Goal: Task Accomplishment & Management: Use online tool/utility

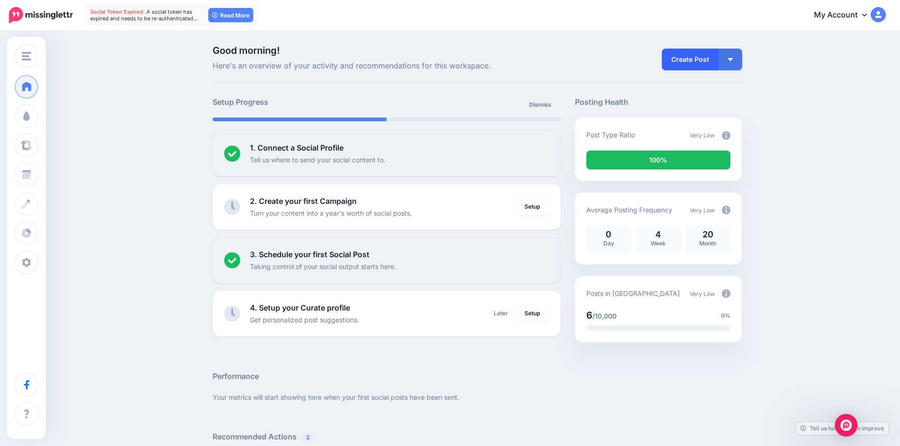
click at [699, 69] on link "Create Post" at bounding box center [690, 60] width 57 height 22
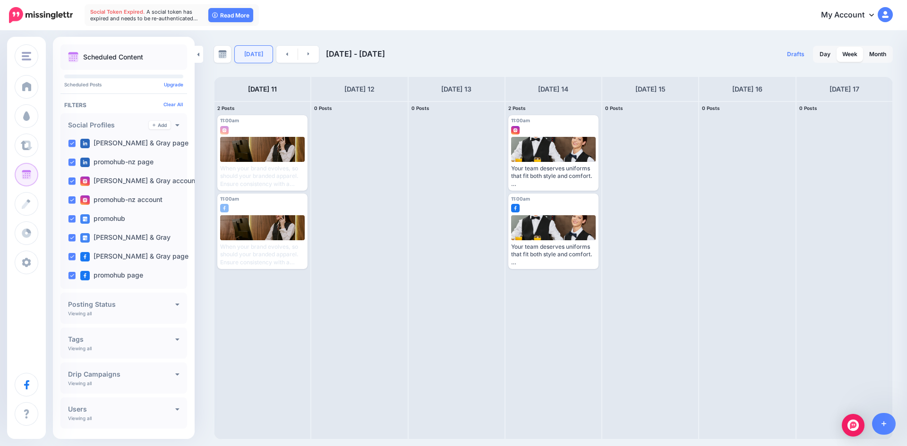
click at [251, 56] on link "[DATE]" at bounding box center [254, 54] width 38 height 17
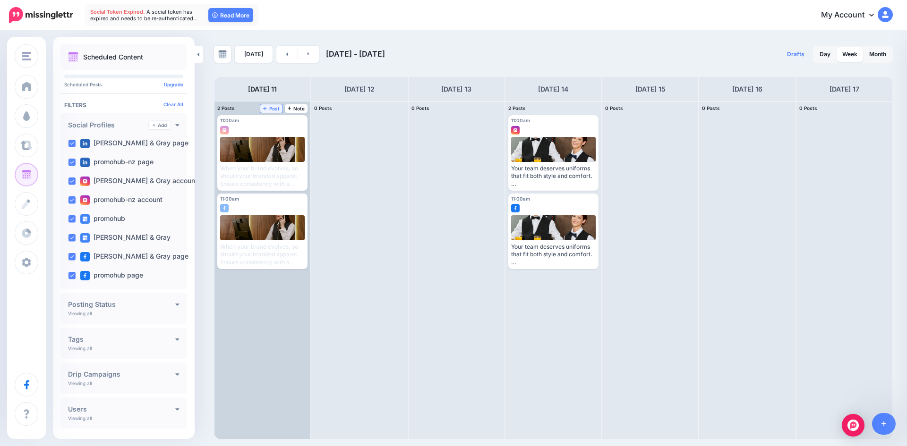
click at [276, 104] on link "Post" at bounding box center [271, 108] width 22 height 9
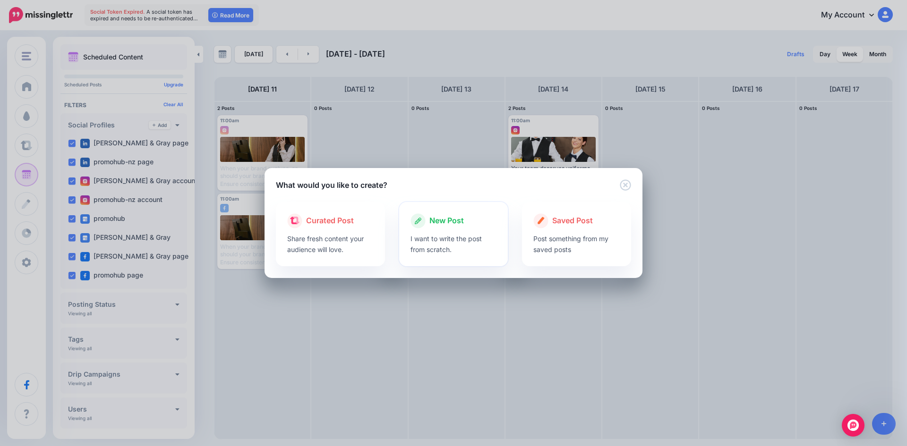
click at [448, 225] on span "New Post" at bounding box center [446, 221] width 34 height 12
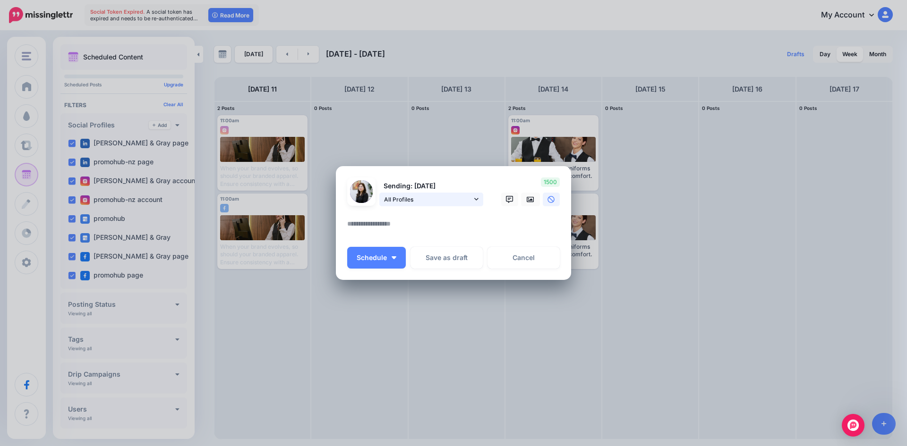
click at [415, 203] on span "All Profiles" at bounding box center [428, 200] width 88 height 10
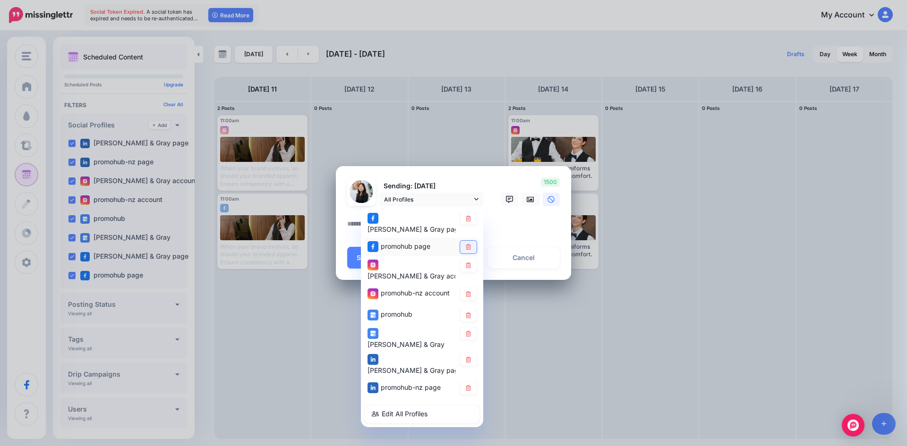
click at [467, 244] on icon at bounding box center [468, 247] width 7 height 6
click at [470, 263] on icon at bounding box center [468, 266] width 7 height 6
click at [469, 291] on icon at bounding box center [468, 294] width 7 height 6
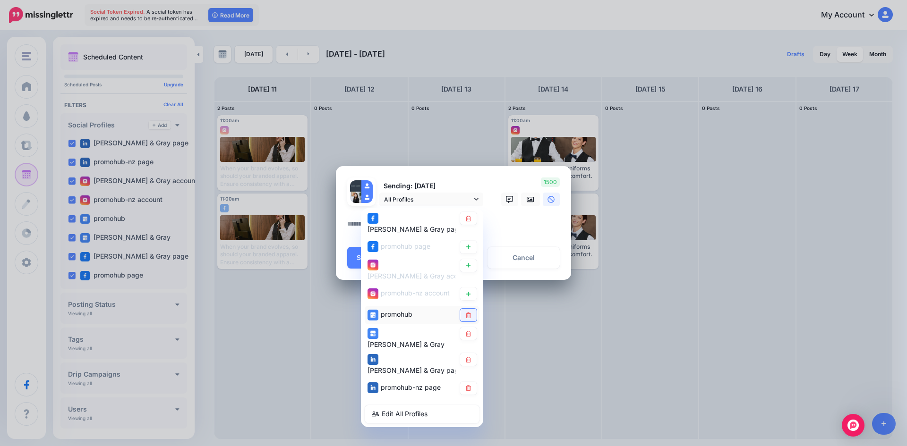
click at [469, 313] on icon at bounding box center [468, 316] width 7 height 6
click at [469, 331] on icon at bounding box center [468, 334] width 7 height 6
click at [469, 357] on icon at bounding box center [468, 360] width 5 height 6
click at [469, 382] on link at bounding box center [468, 388] width 17 height 13
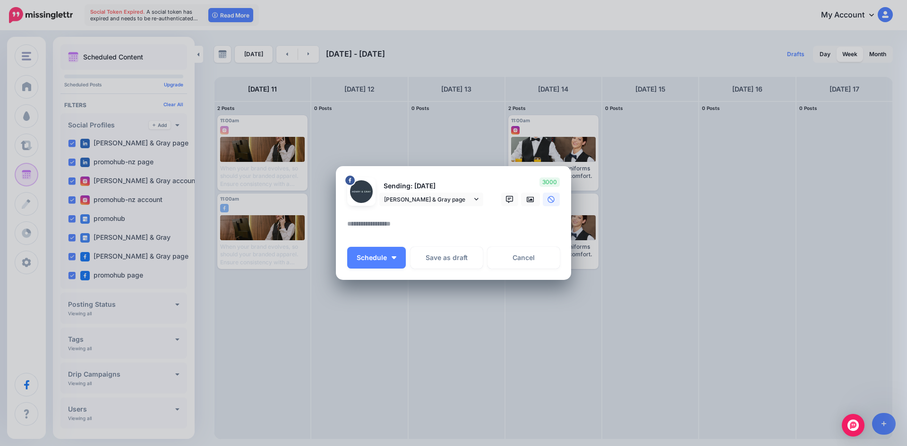
click at [426, 223] on textarea at bounding box center [455, 227] width 217 height 18
paste textarea "**********"
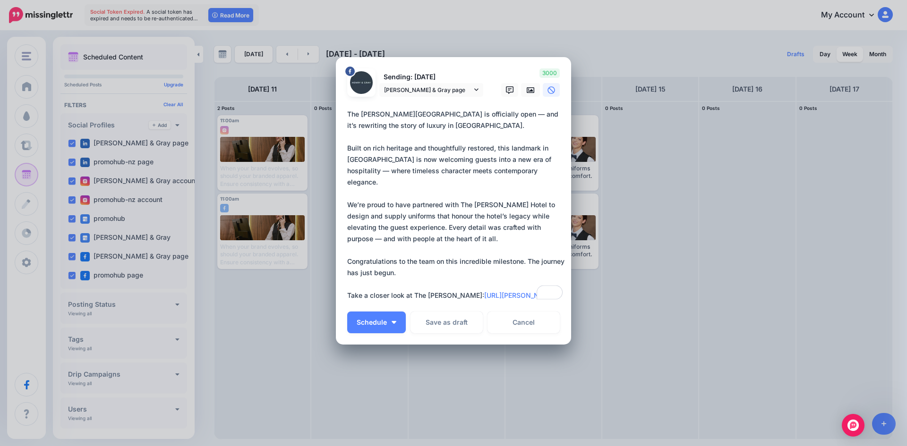
scroll to position [23, 0]
type textarea "**********"
click at [527, 89] on icon at bounding box center [531, 89] width 8 height 6
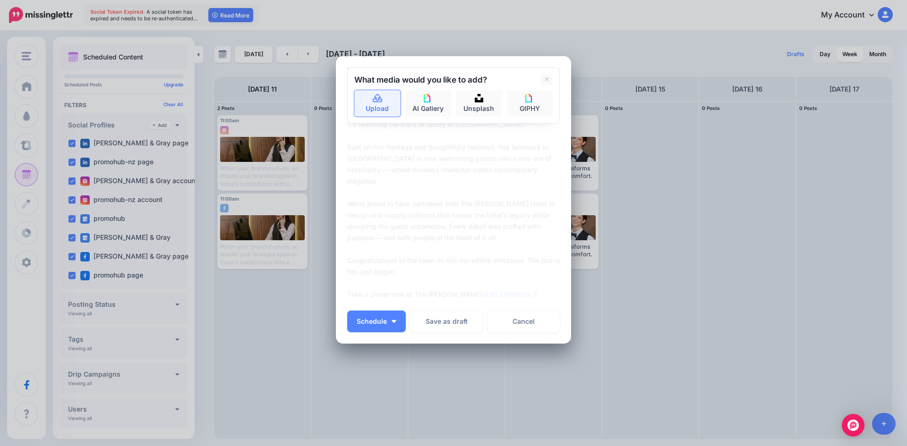
click at [369, 106] on link "Upload" at bounding box center [377, 103] width 46 height 26
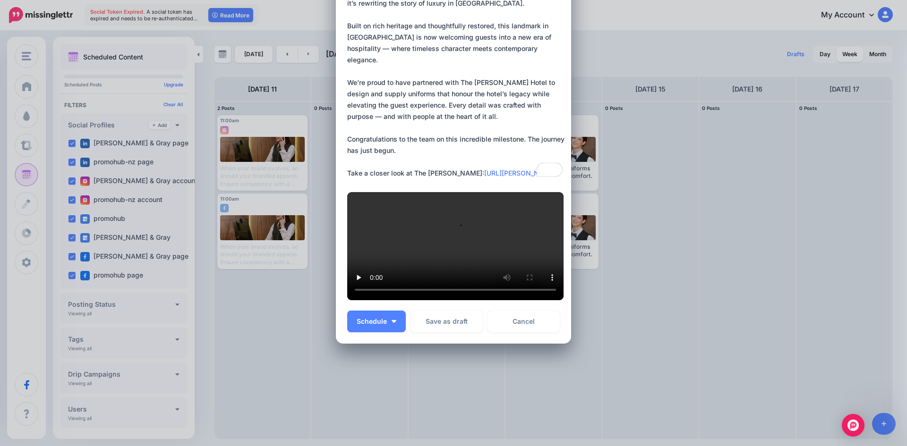
scroll to position [355, 0]
click at [391, 314] on button "Schedule" at bounding box center [376, 322] width 59 height 22
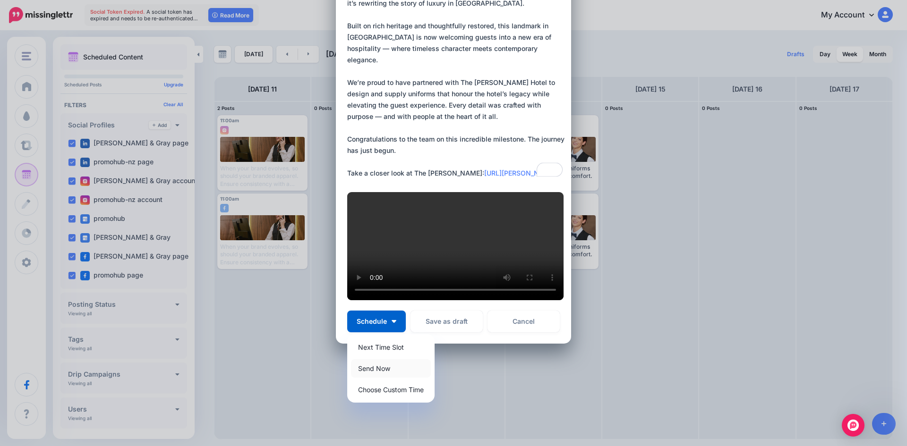
click at [383, 372] on link "Send Now" at bounding box center [391, 368] width 80 height 18
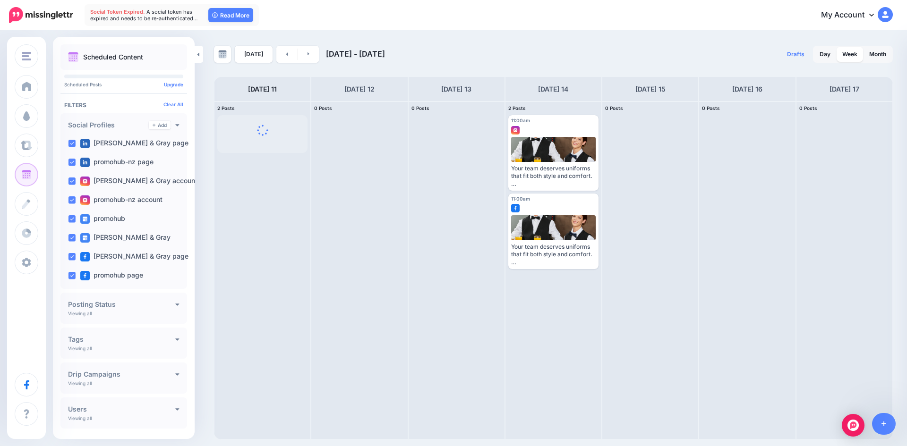
scroll to position [0, 0]
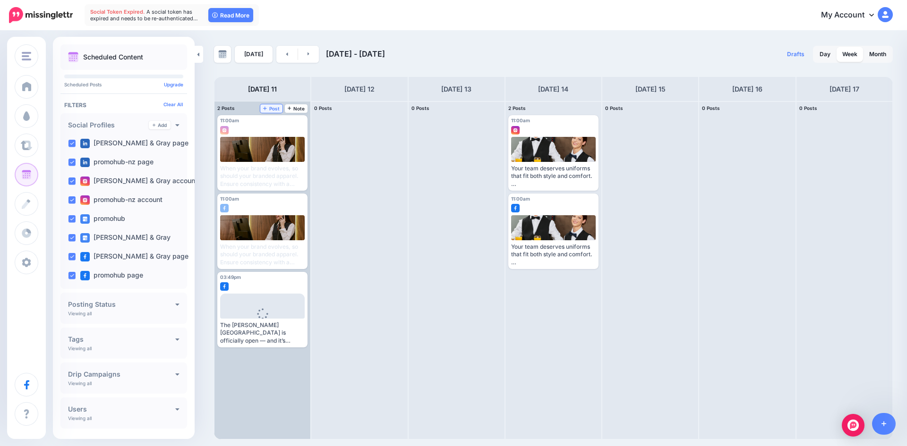
click at [276, 108] on span "Post" at bounding box center [271, 108] width 17 height 5
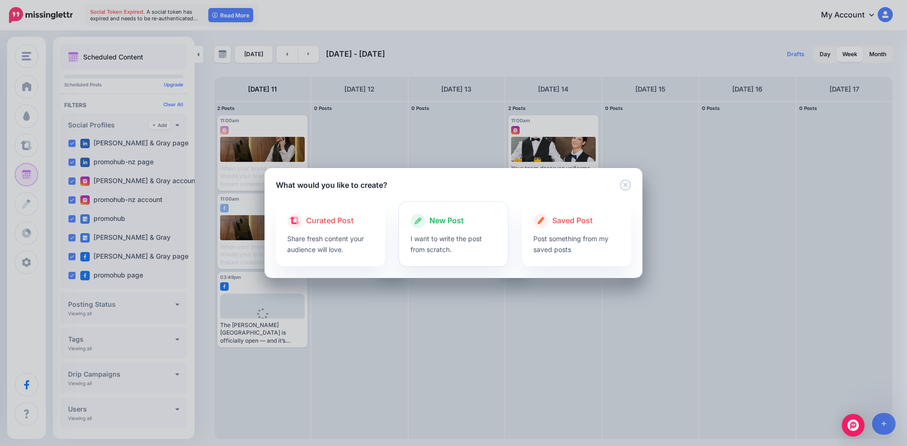
click at [467, 226] on div "New Post" at bounding box center [453, 220] width 86 height 15
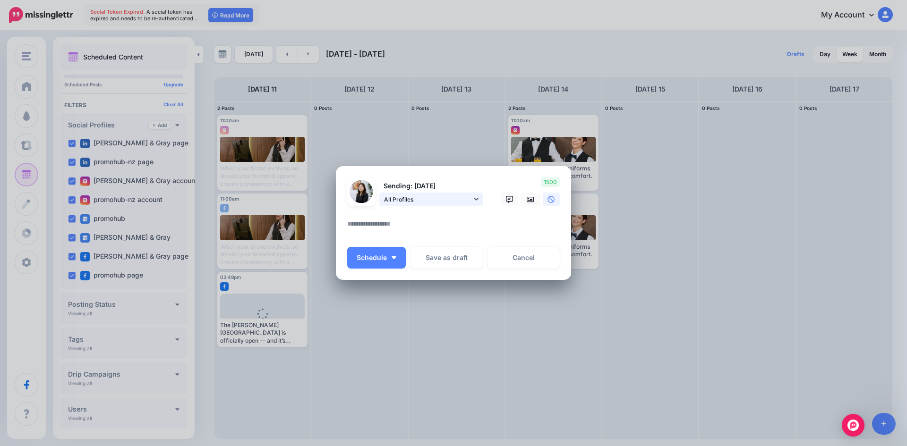
click at [436, 199] on span "All Profiles" at bounding box center [428, 200] width 88 height 10
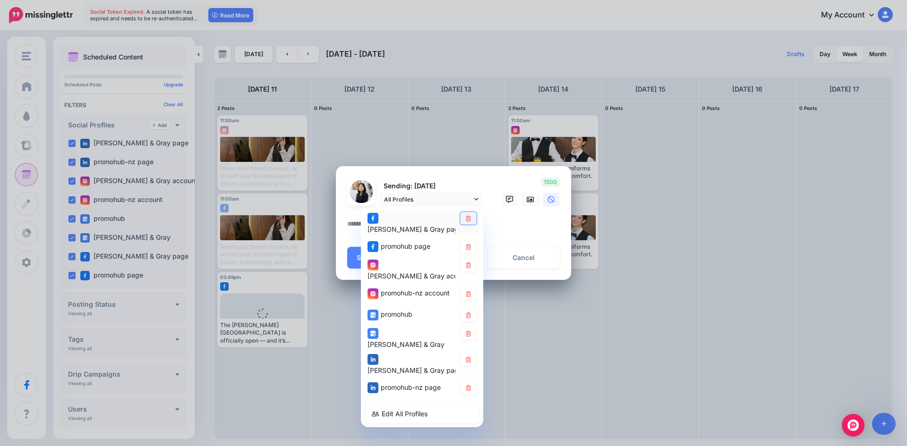
click at [466, 220] on icon at bounding box center [468, 218] width 7 height 6
click at [472, 246] on link at bounding box center [468, 247] width 17 height 13
click at [469, 285] on div "promohub-nz account" at bounding box center [422, 294] width 115 height 18
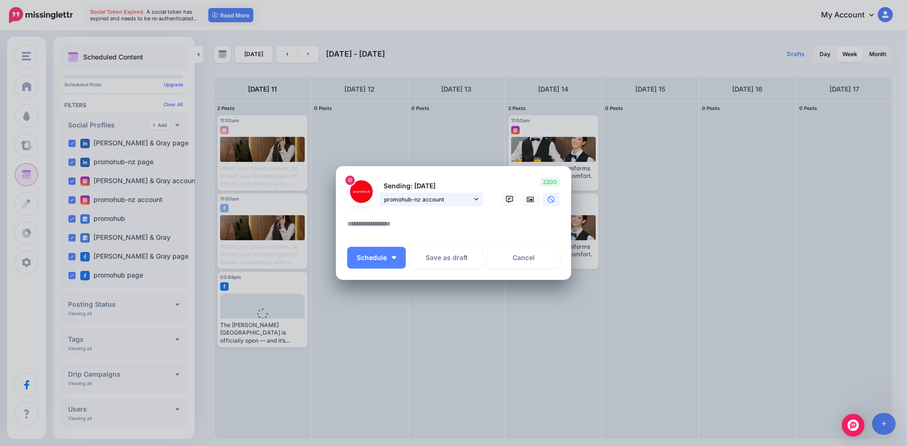
click at [463, 199] on span "promohub-nz account" at bounding box center [428, 200] width 88 height 10
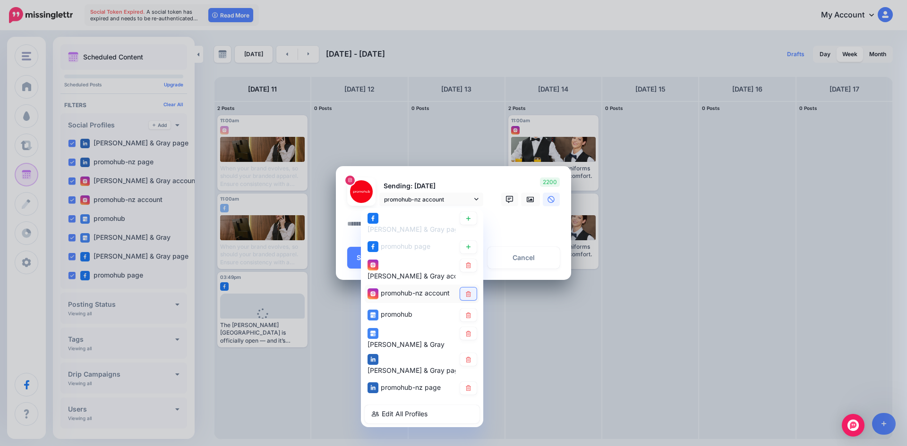
click at [471, 291] on icon at bounding box center [468, 294] width 7 height 6
click at [471, 313] on icon at bounding box center [468, 316] width 7 height 6
click at [470, 331] on icon at bounding box center [468, 334] width 5 height 6
click at [470, 357] on icon at bounding box center [468, 360] width 5 height 6
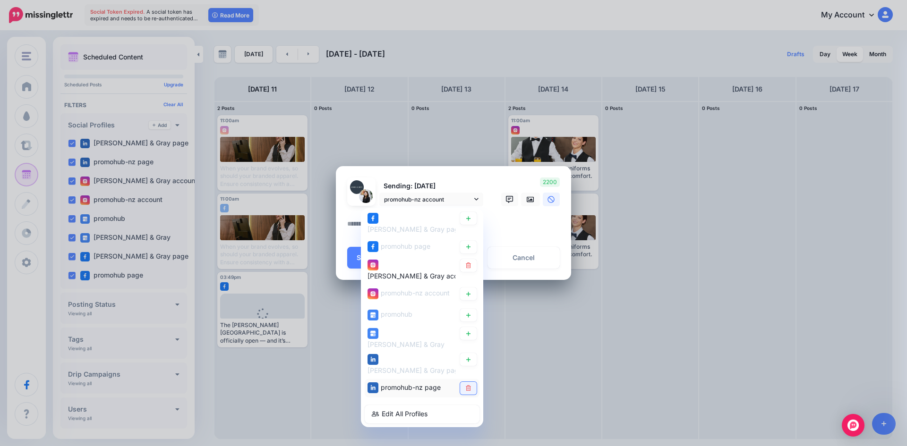
click at [468, 382] on link at bounding box center [468, 388] width 17 height 13
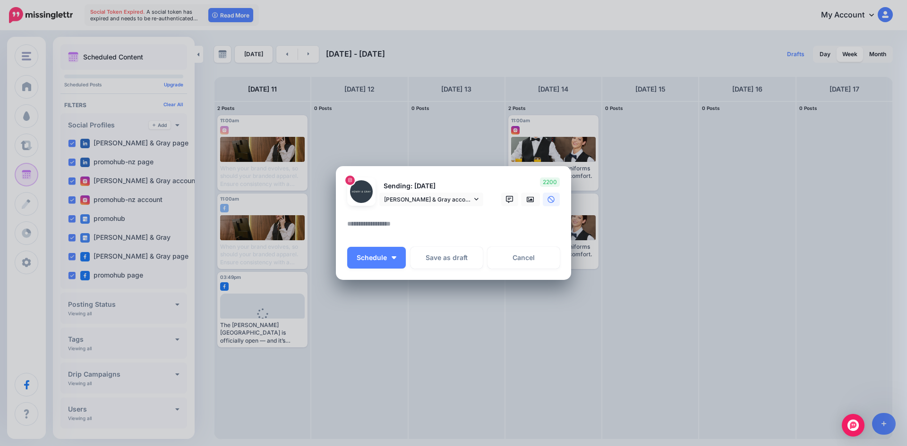
click at [407, 228] on textarea at bounding box center [455, 227] width 217 height 18
paste textarea "**********"
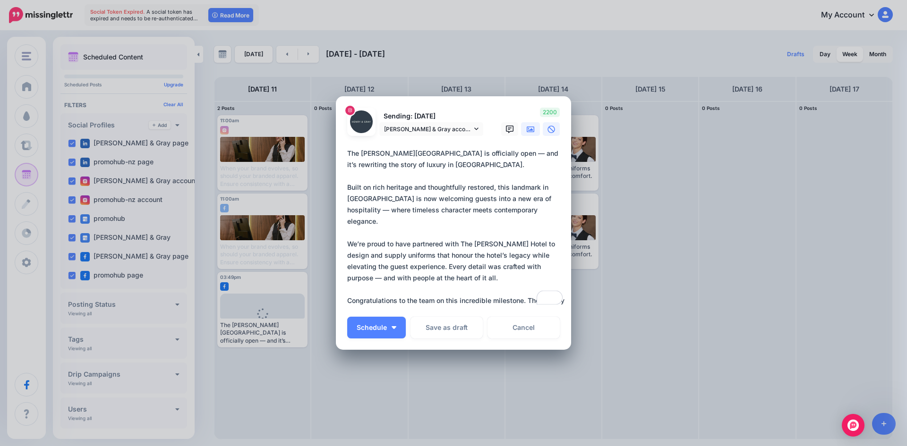
type textarea "**********"
click at [521, 134] on link at bounding box center [530, 129] width 19 height 14
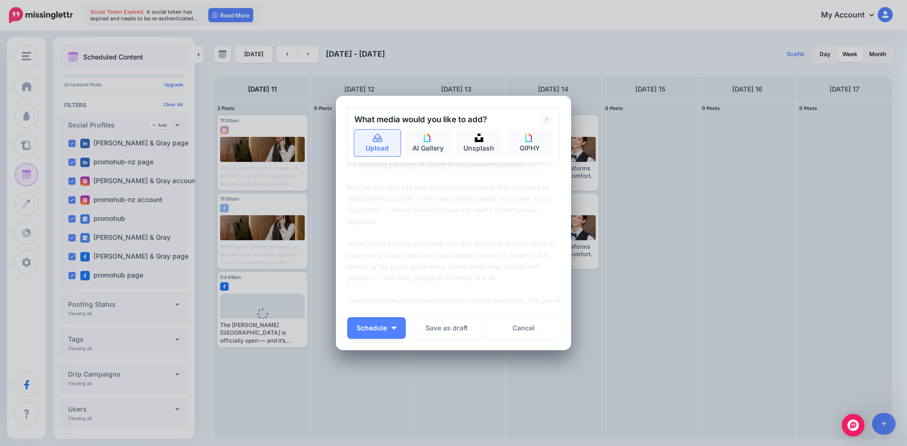
click at [380, 142] on link "Upload" at bounding box center [377, 143] width 46 height 26
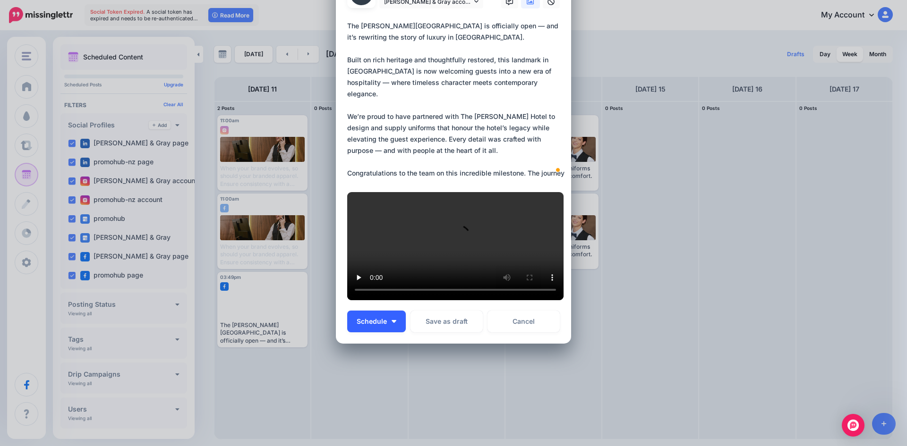
scroll to position [321, 0]
click at [357, 319] on span "Schedule" at bounding box center [372, 321] width 30 height 7
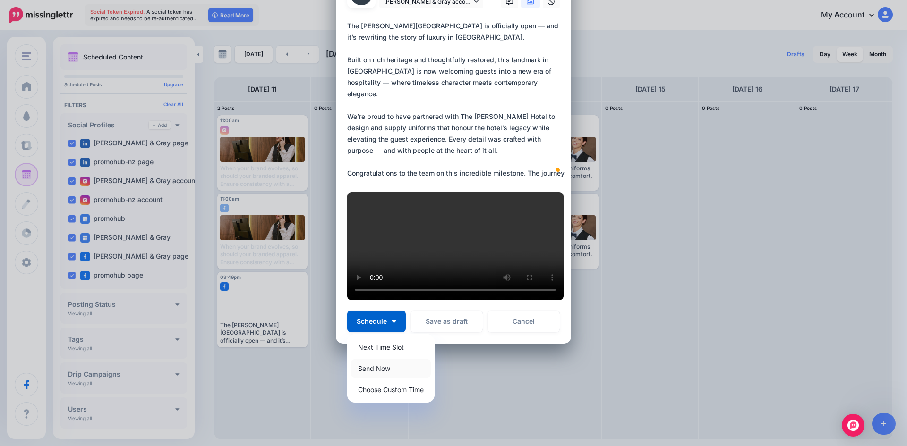
click at [370, 368] on link "Send Now" at bounding box center [391, 368] width 80 height 18
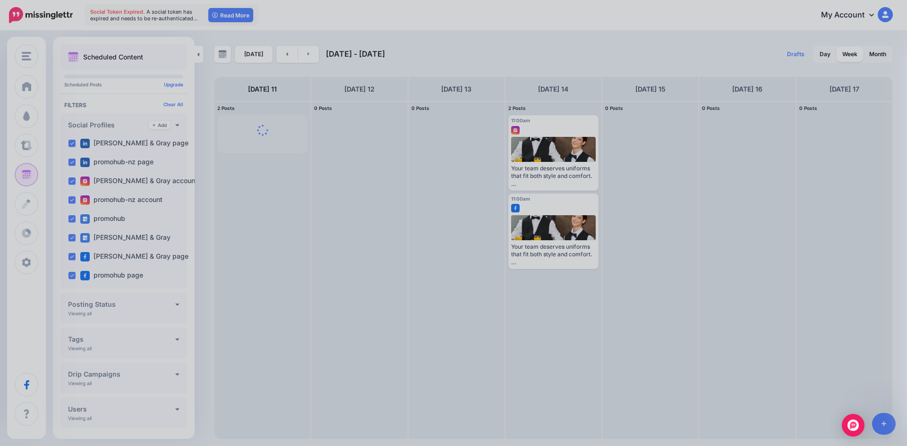
scroll to position [0, 0]
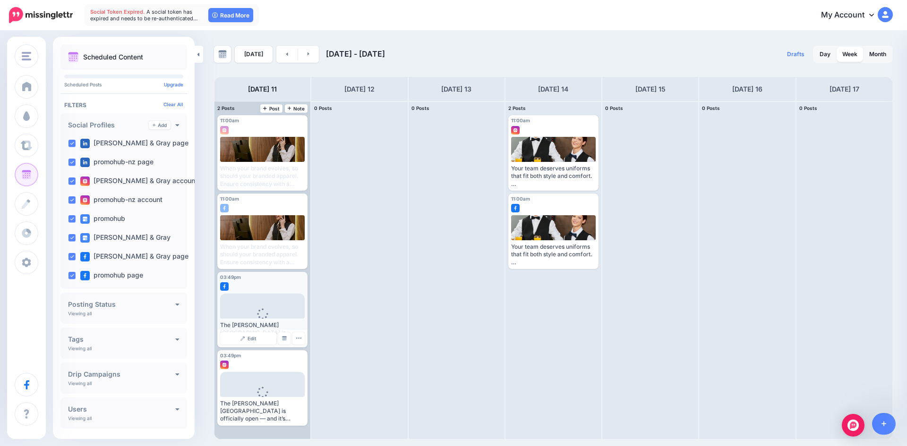
click at [223, 289] on img at bounding box center [224, 286] width 9 height 9
click at [255, 337] on span "Edit" at bounding box center [251, 338] width 9 height 5
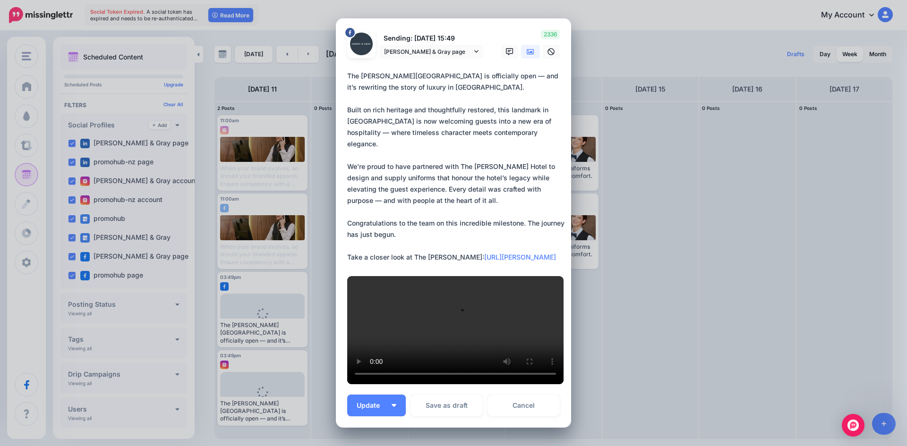
click at [622, 42] on div "Edit Post Loading Sending: 11th Aug 15:49 Henry & Gray page" at bounding box center [453, 223] width 907 height 446
click at [676, 250] on div "Edit Post Loading Sending: 11th Aug 15:49 Henry & Gray page" at bounding box center [453, 223] width 907 height 446
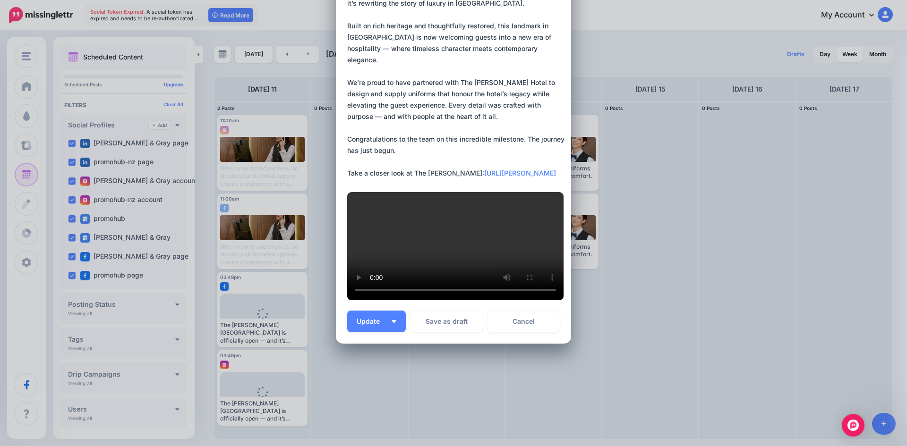
scroll to position [355, 0]
click at [519, 316] on link "Cancel" at bounding box center [523, 322] width 72 height 22
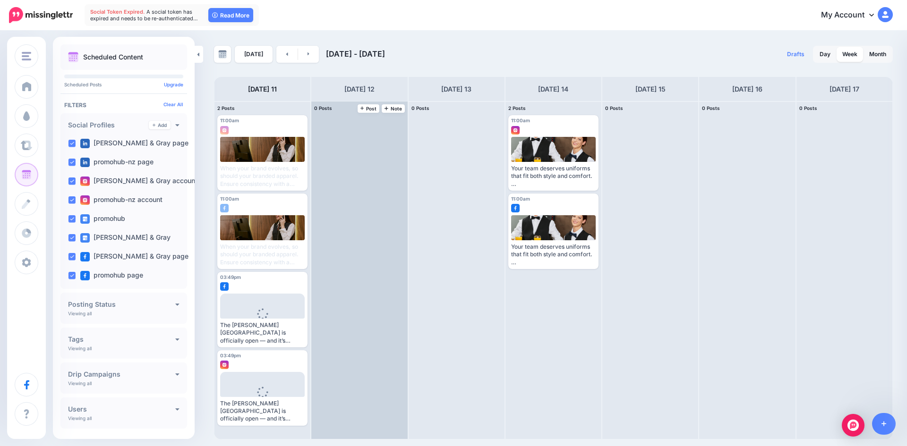
scroll to position [0, 0]
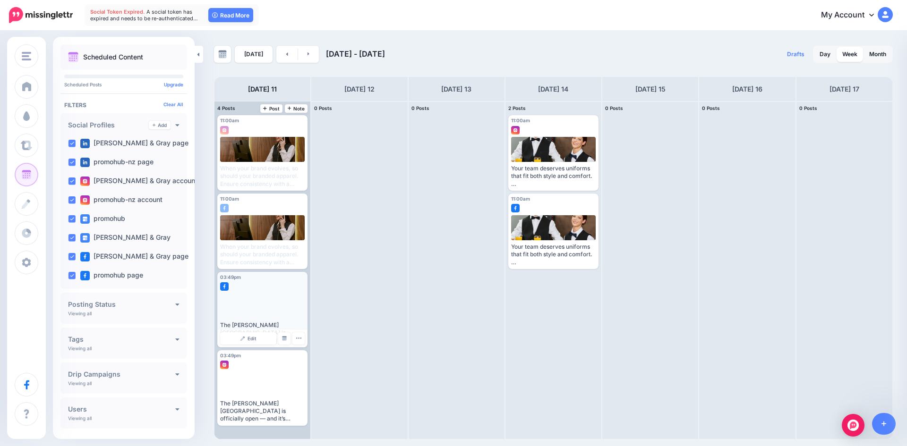
click at [284, 307] on div at bounding box center [262, 306] width 85 height 25
click at [298, 343] on button "button" at bounding box center [298, 338] width 12 height 12
click at [289, 339] on link "Manage Dates" at bounding box center [284, 338] width 12 height 12
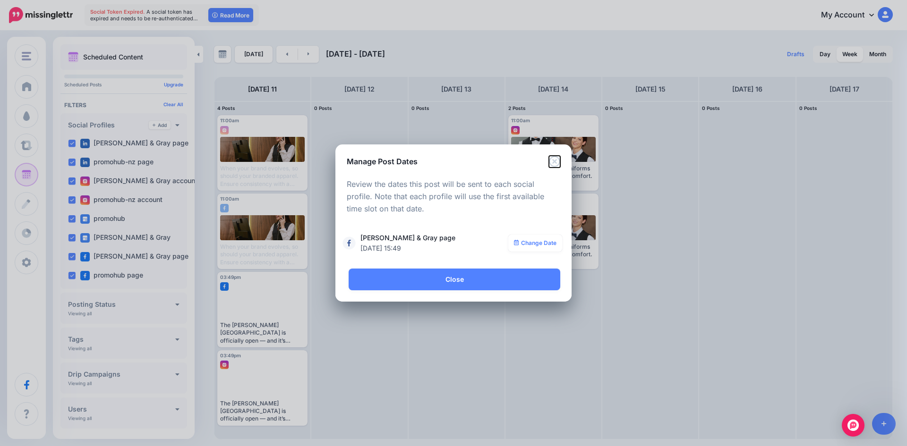
click at [554, 162] on icon "Close" at bounding box center [554, 161] width 11 height 11
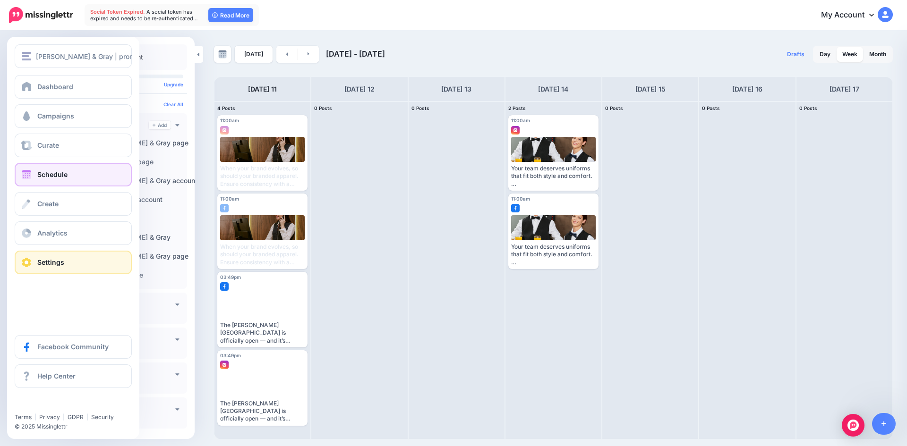
click at [31, 264] on span at bounding box center [26, 262] width 12 height 9
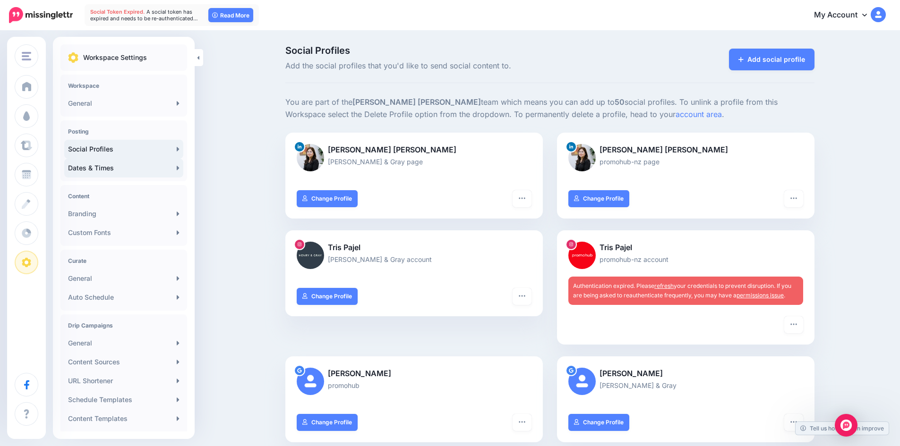
click at [129, 174] on link "Dates & Times" at bounding box center [123, 168] width 119 height 19
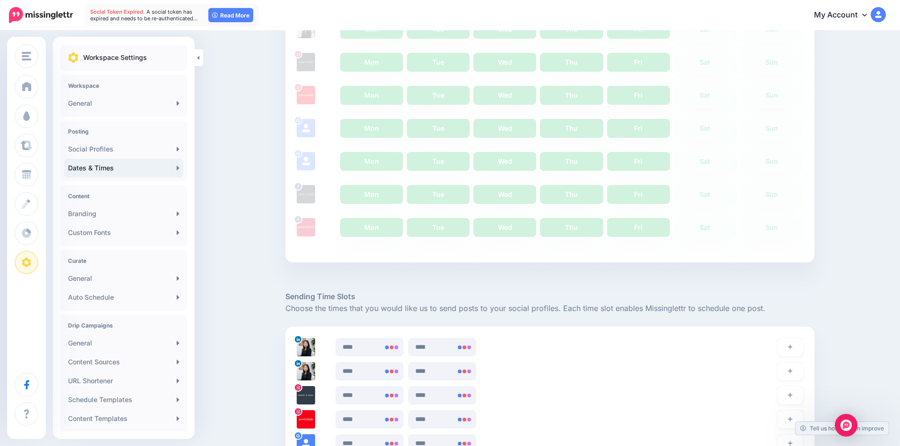
scroll to position [378, 0]
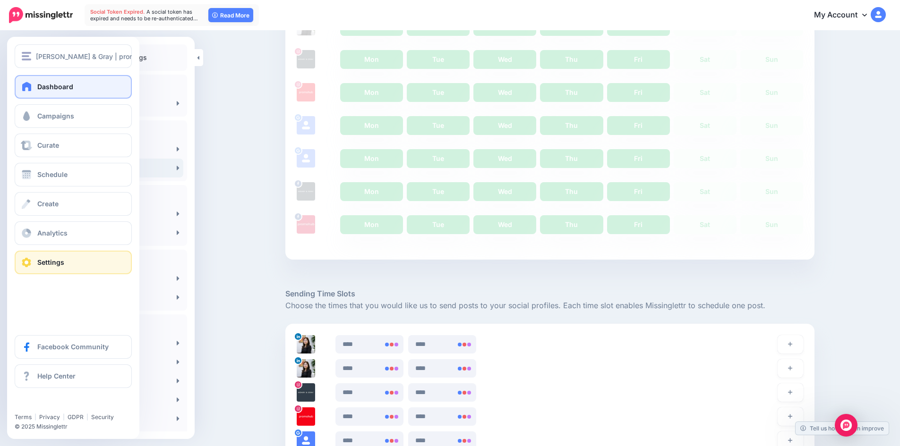
click at [37, 92] on link "Dashboard" at bounding box center [73, 87] width 117 height 24
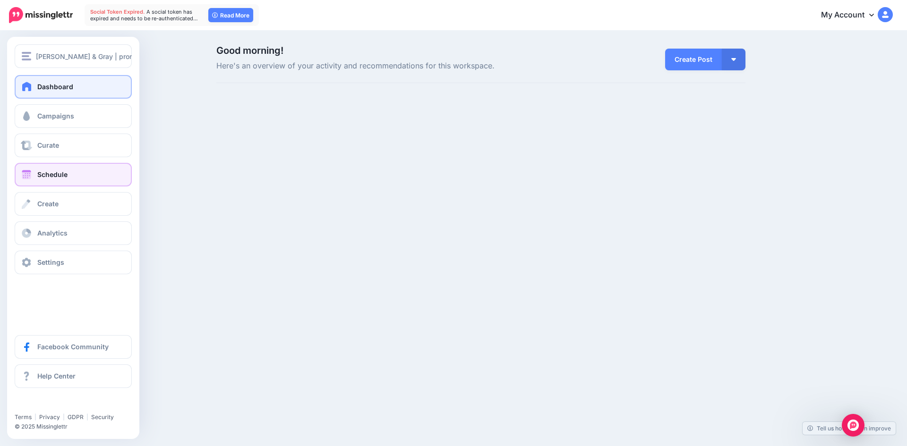
click at [37, 178] on span "Schedule" at bounding box center [52, 174] width 30 height 8
